Goal: Task Accomplishment & Management: Use online tool/utility

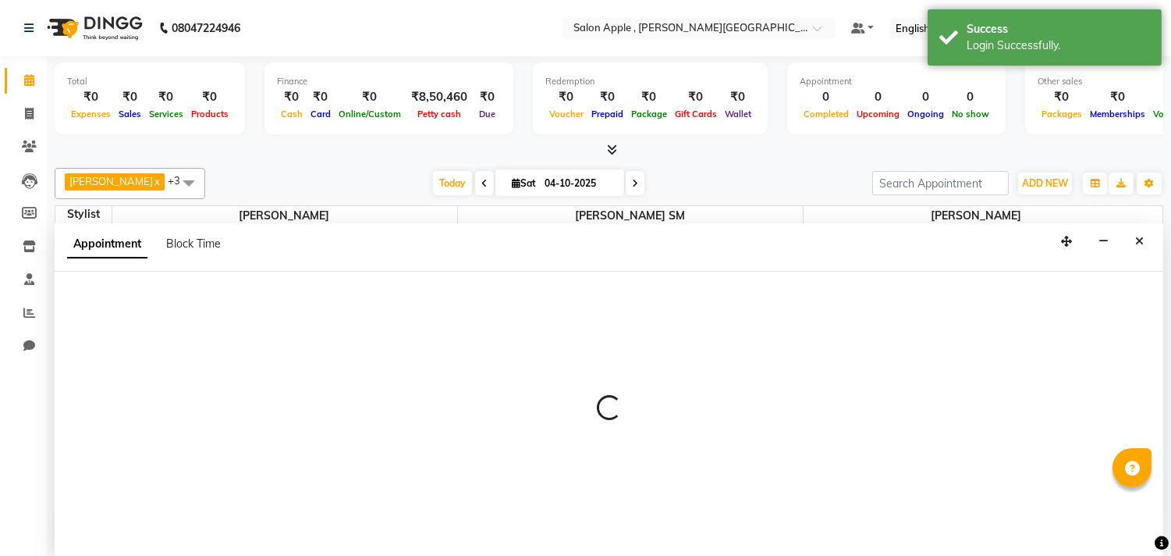
scroll to position [1, 0]
select select "70318"
select select "570"
select select "tentative"
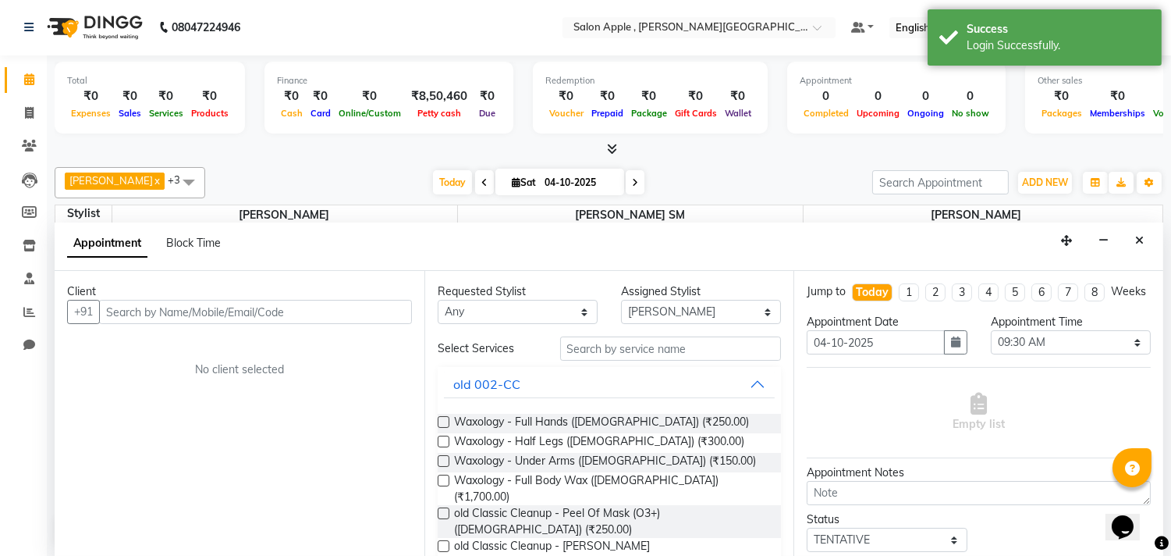
scroll to position [0, 0]
click at [167, 310] on input "text" at bounding box center [255, 312] width 313 height 24
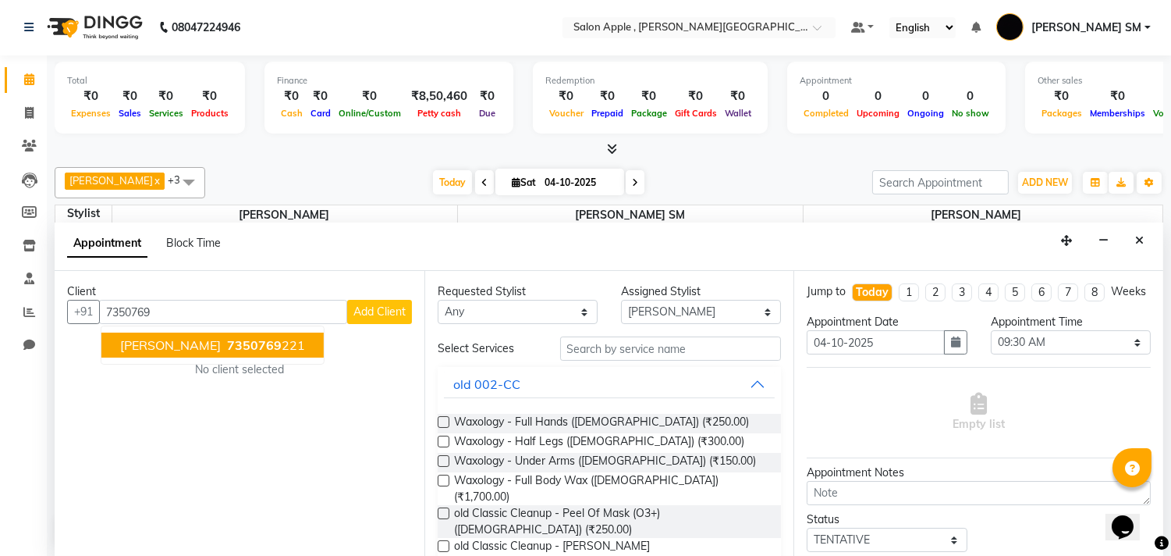
click at [176, 346] on span "DR SHALINI" at bounding box center [170, 345] width 101 height 16
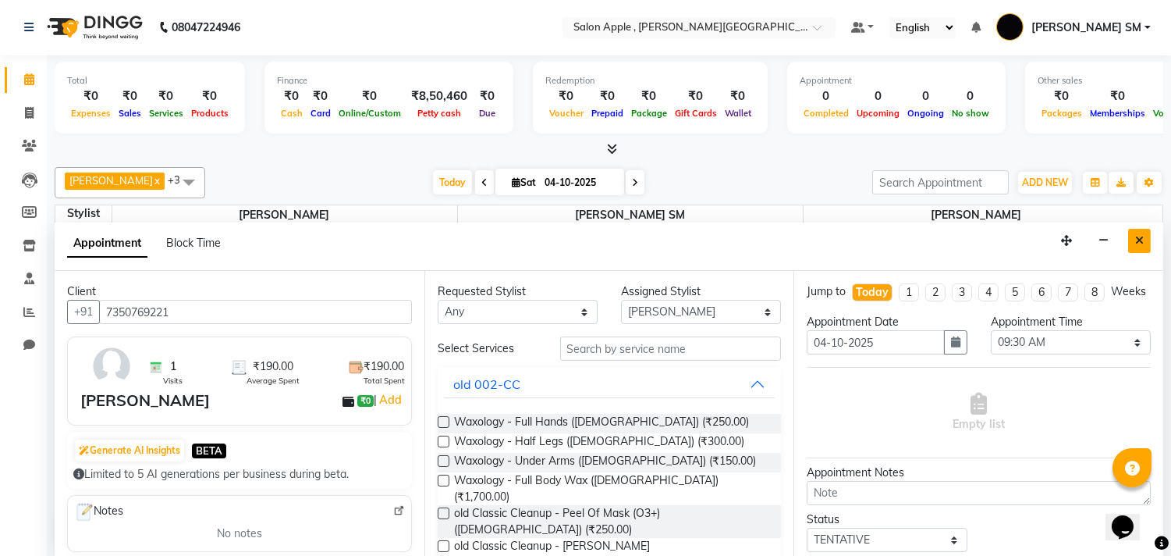
type input "7350769221"
click at [1138, 238] on icon "Close" at bounding box center [1139, 240] width 9 height 11
